Goal: Information Seeking & Learning: Check status

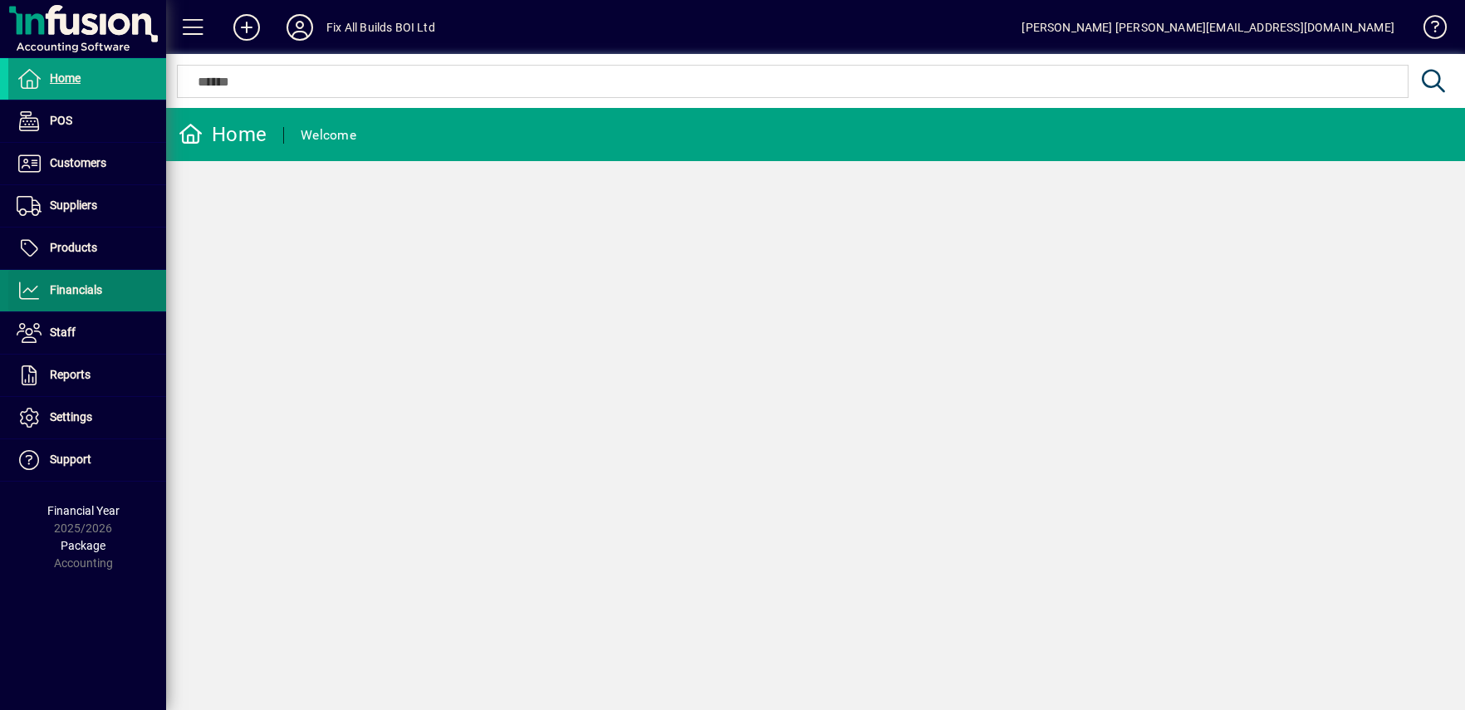
click at [98, 284] on span "Financials" at bounding box center [76, 289] width 52 height 13
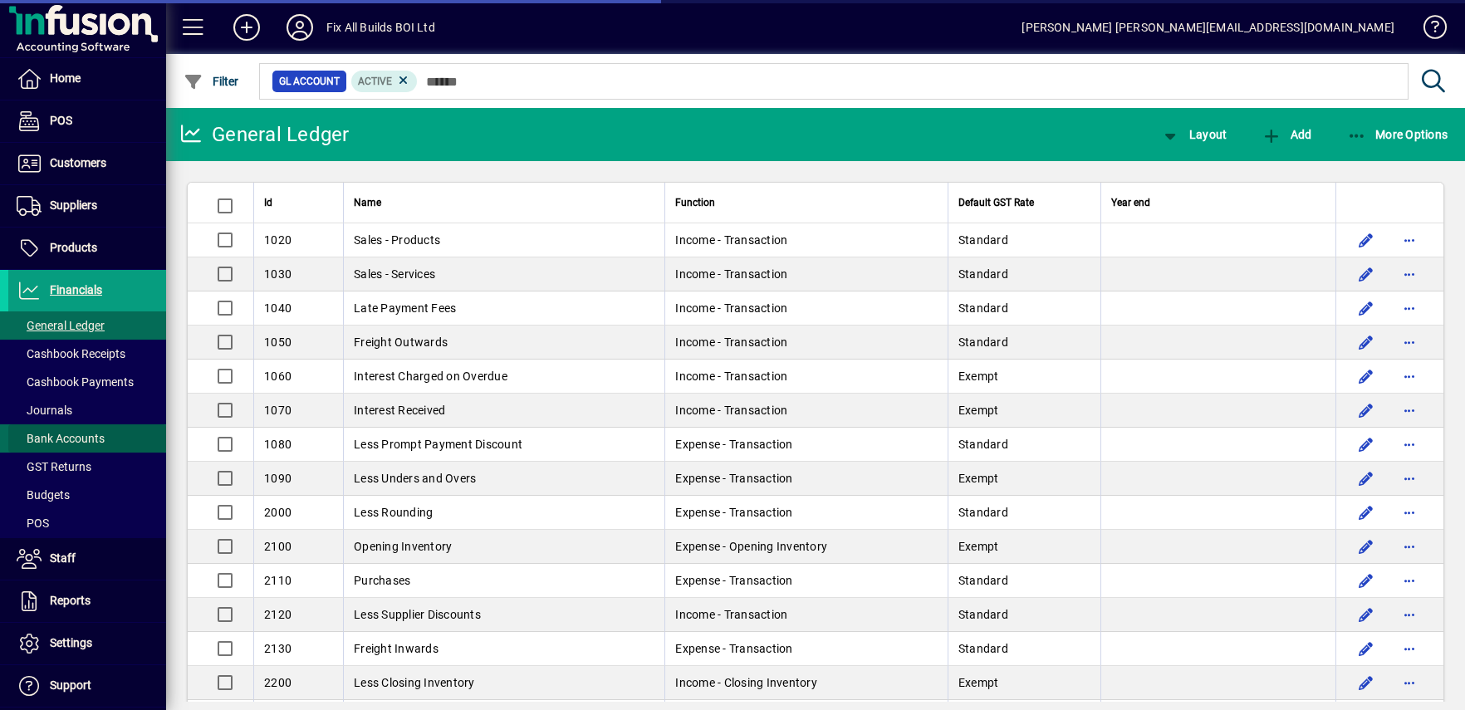
click at [88, 442] on span "Bank Accounts" at bounding box center [61, 438] width 88 height 13
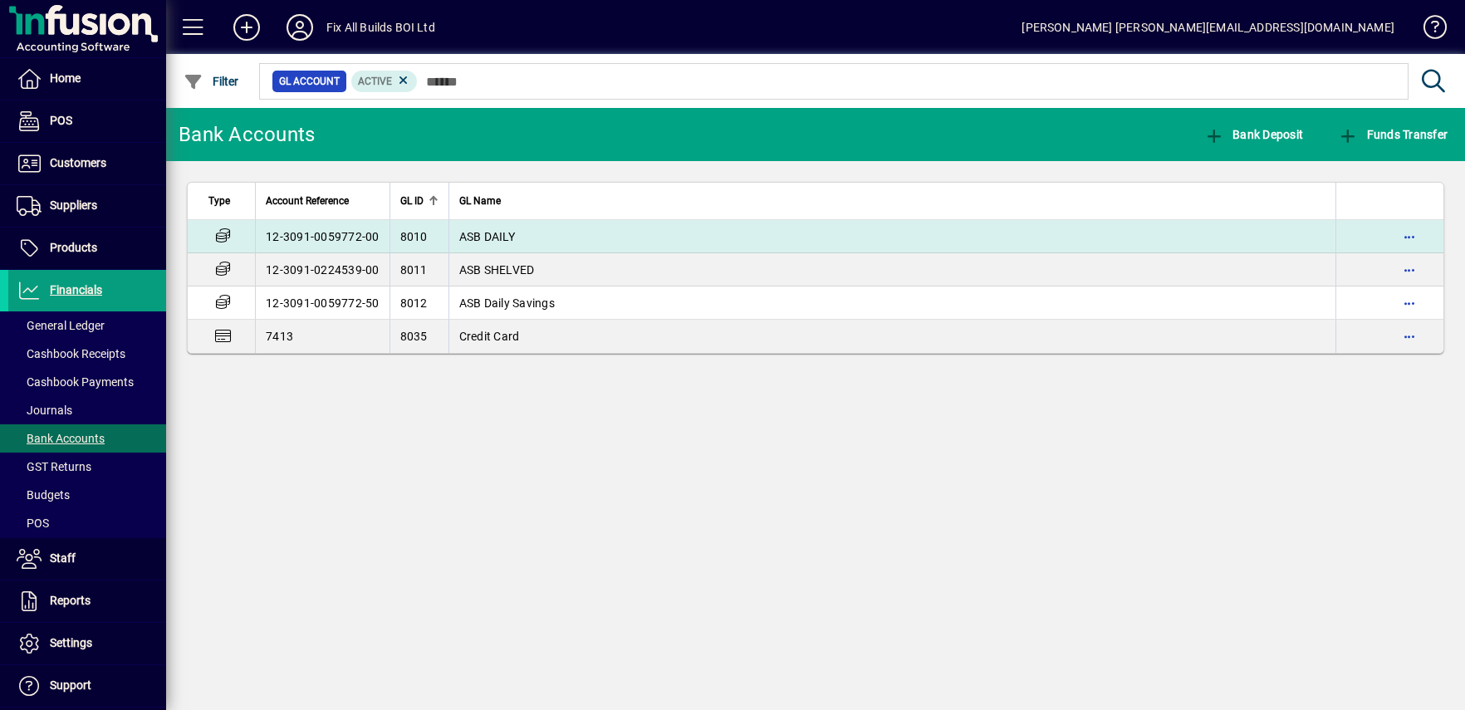
click at [499, 233] on span "ASB DAILY" at bounding box center [487, 236] width 56 height 13
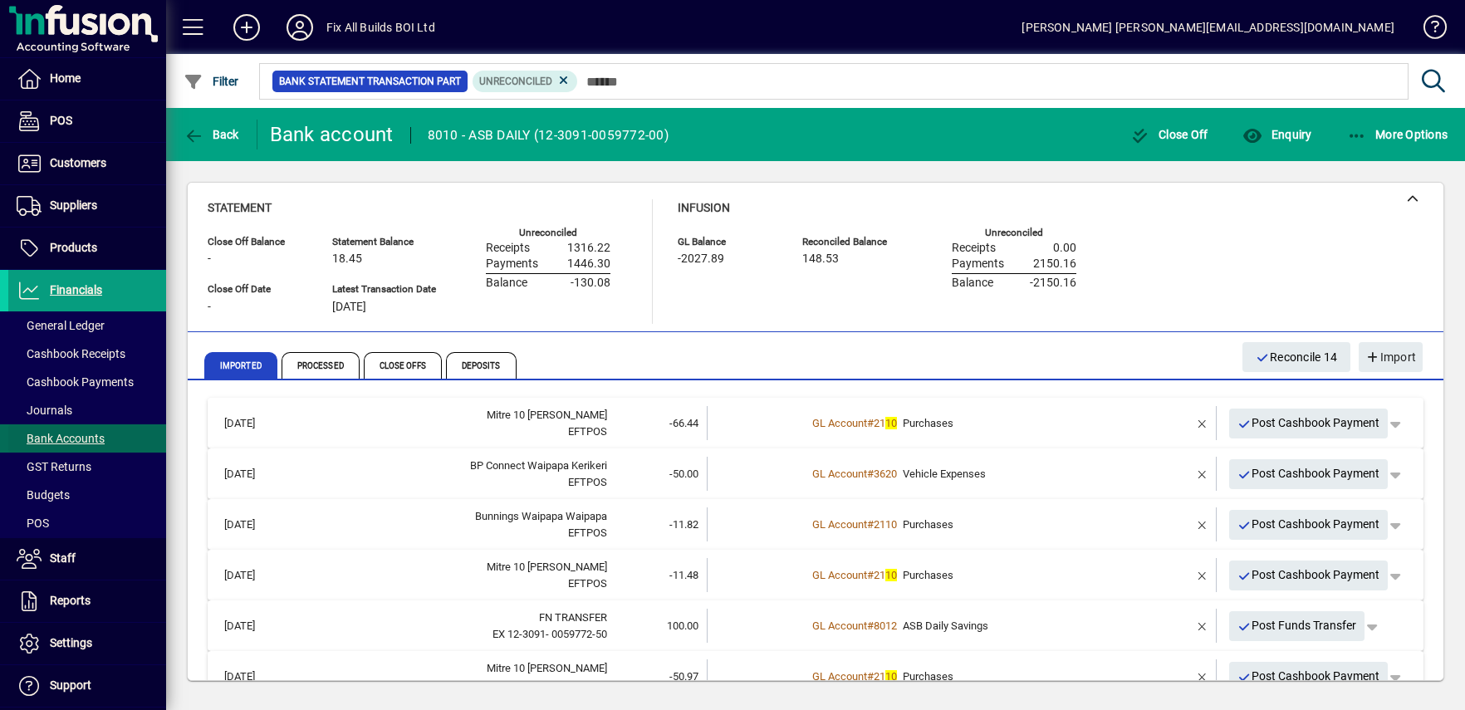
click at [71, 437] on span "Bank Accounts" at bounding box center [61, 438] width 88 height 13
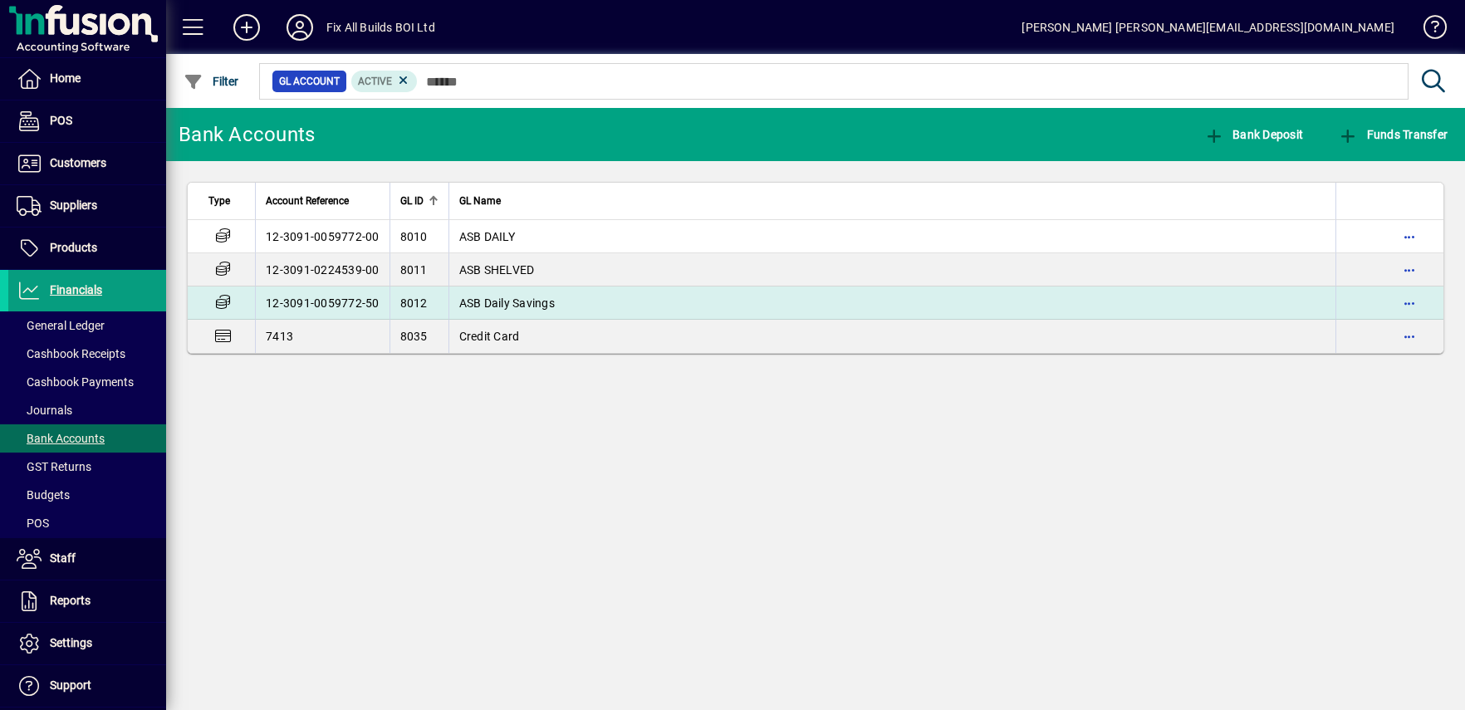
click at [481, 302] on span "ASB Daily Savings" at bounding box center [507, 303] width 96 height 13
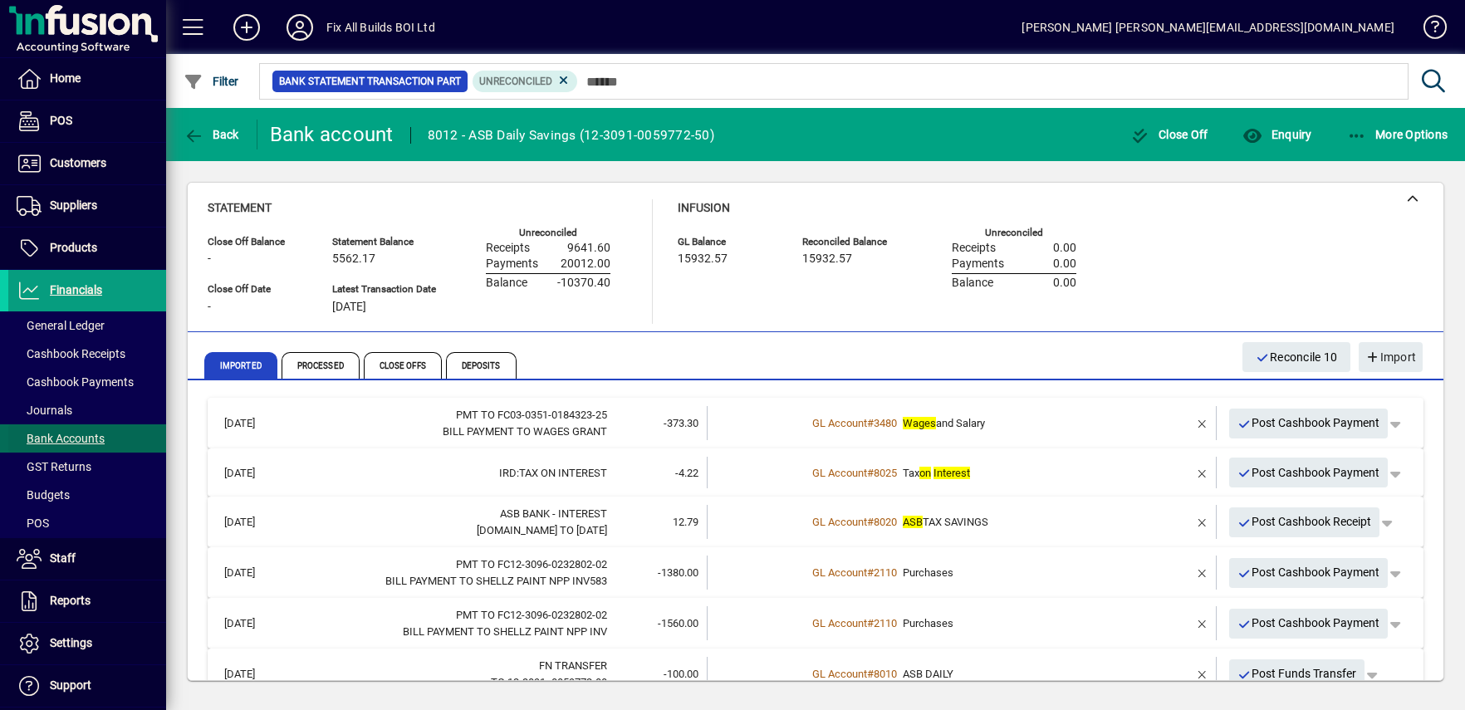
click at [76, 440] on span "Bank Accounts" at bounding box center [61, 438] width 88 height 13
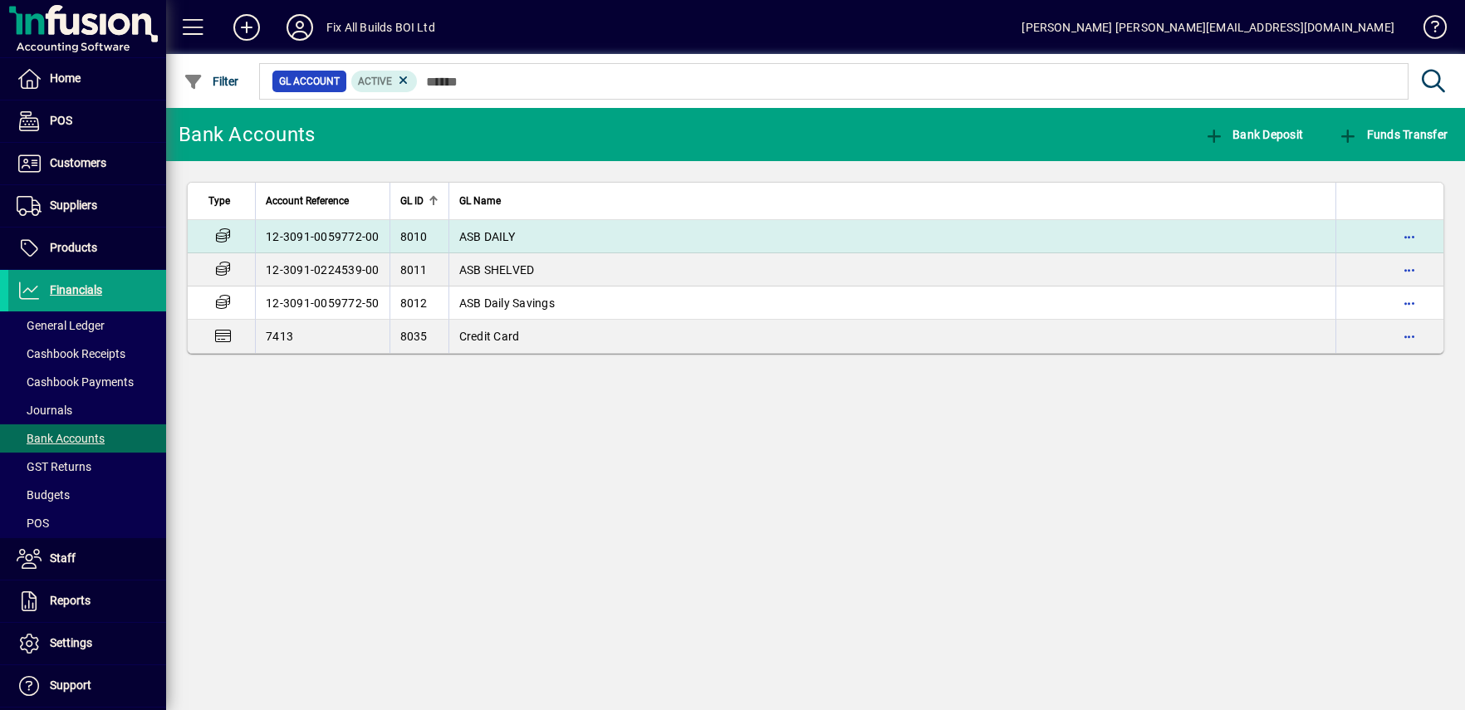
click at [457, 234] on td "ASB DAILY" at bounding box center [893, 236] width 888 height 33
